Goal: Information Seeking & Learning: Check status

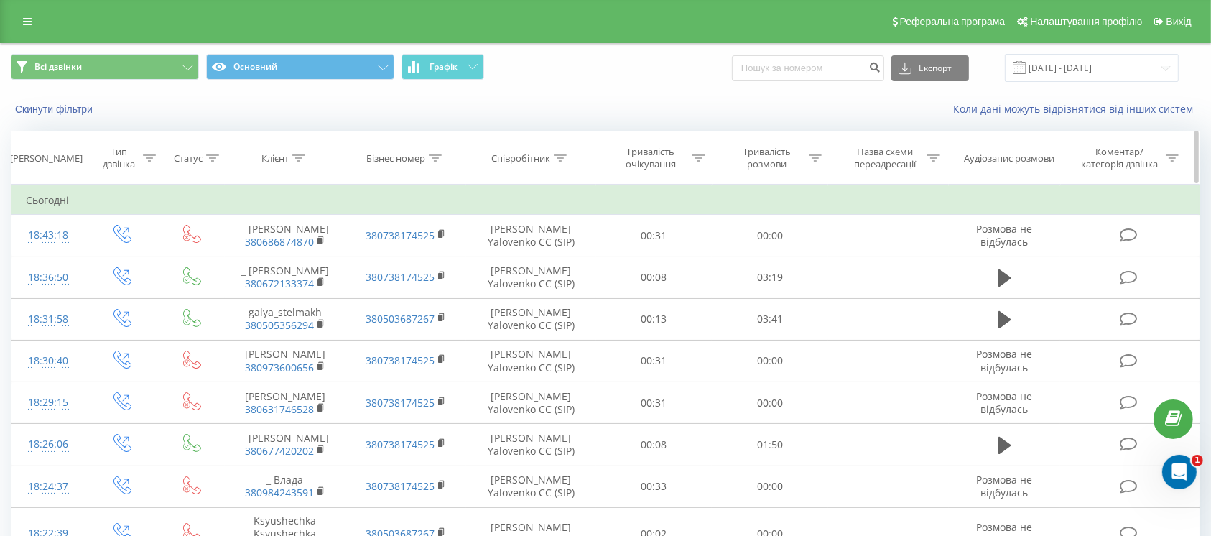
click at [770, 159] on div "Тривалість розмови" at bounding box center [766, 158] width 77 height 24
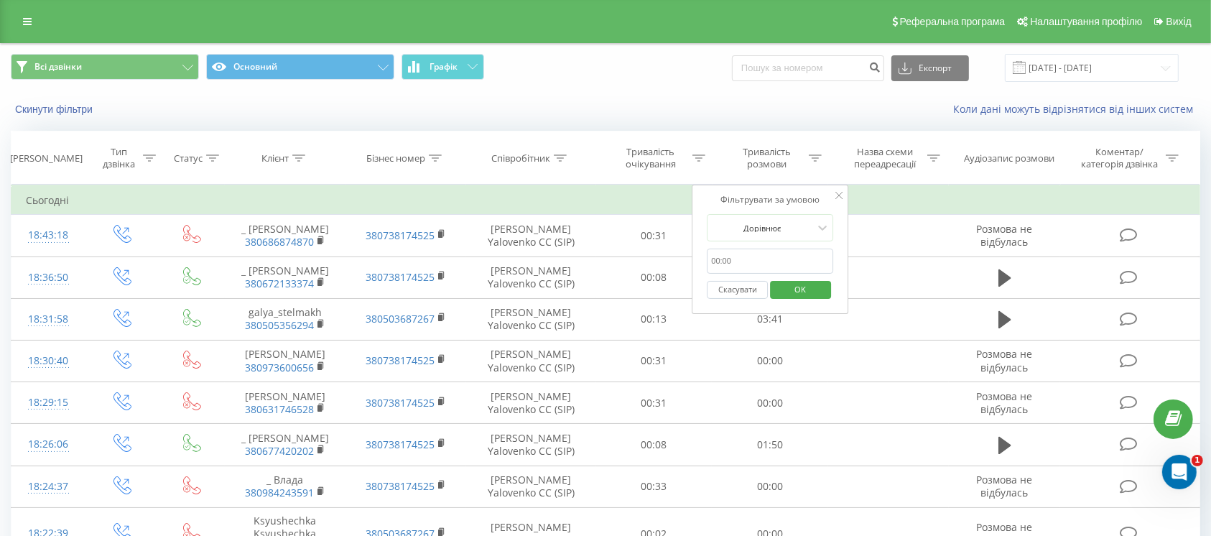
click at [766, 260] on input "text" at bounding box center [770, 260] width 126 height 25
type input "0059"
click at [778, 237] on div "Дорівнює" at bounding box center [761, 228] width 105 height 22
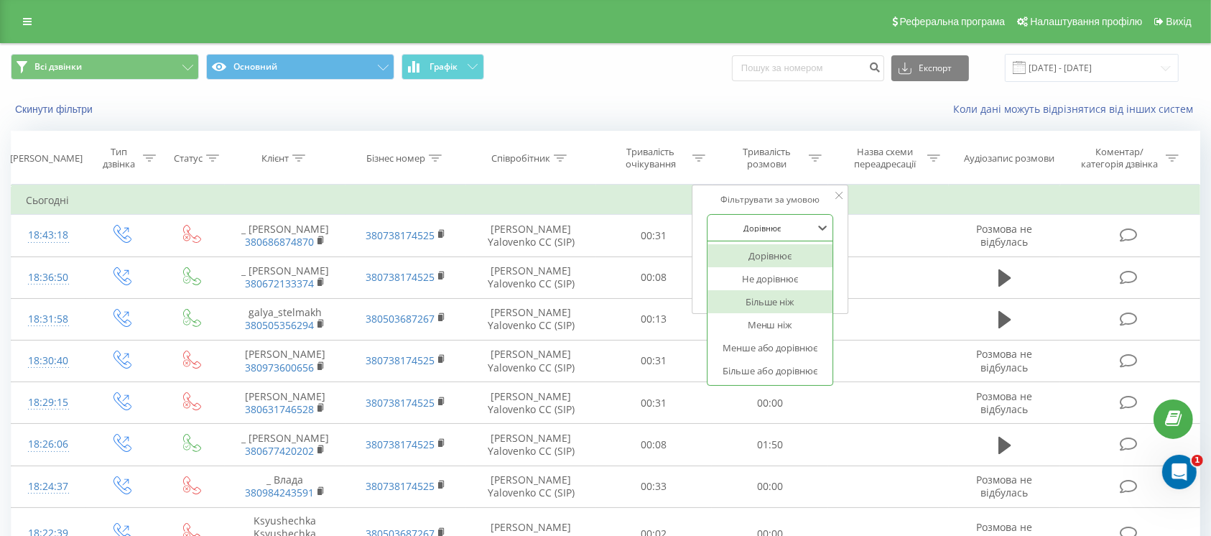
click at [785, 309] on div "Більше ніж" at bounding box center [769, 301] width 125 height 23
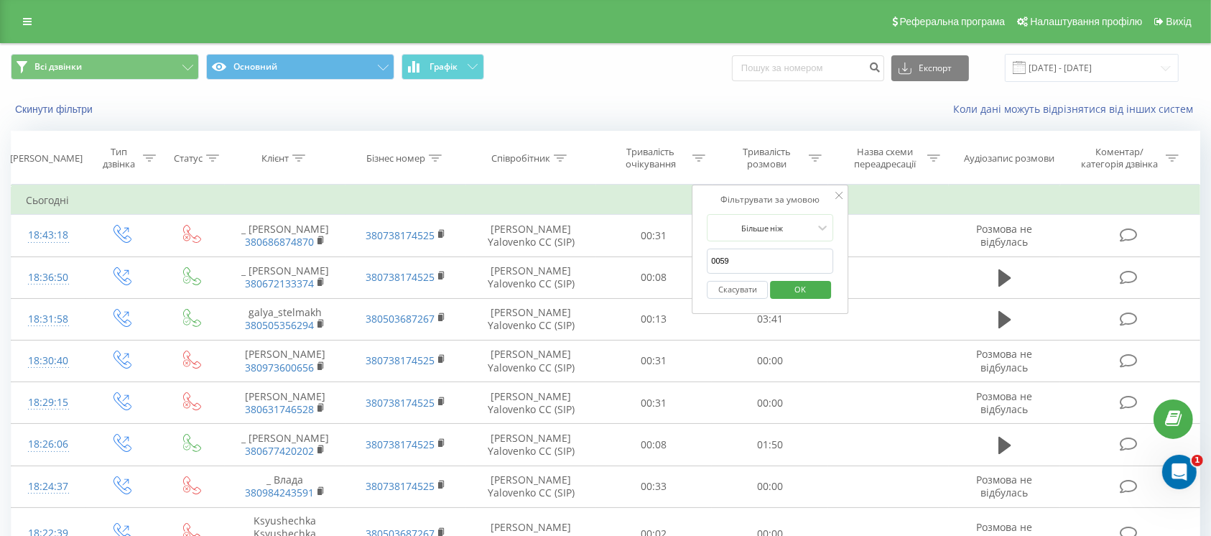
click at [804, 278] on span "OK" at bounding box center [800, 289] width 40 height 22
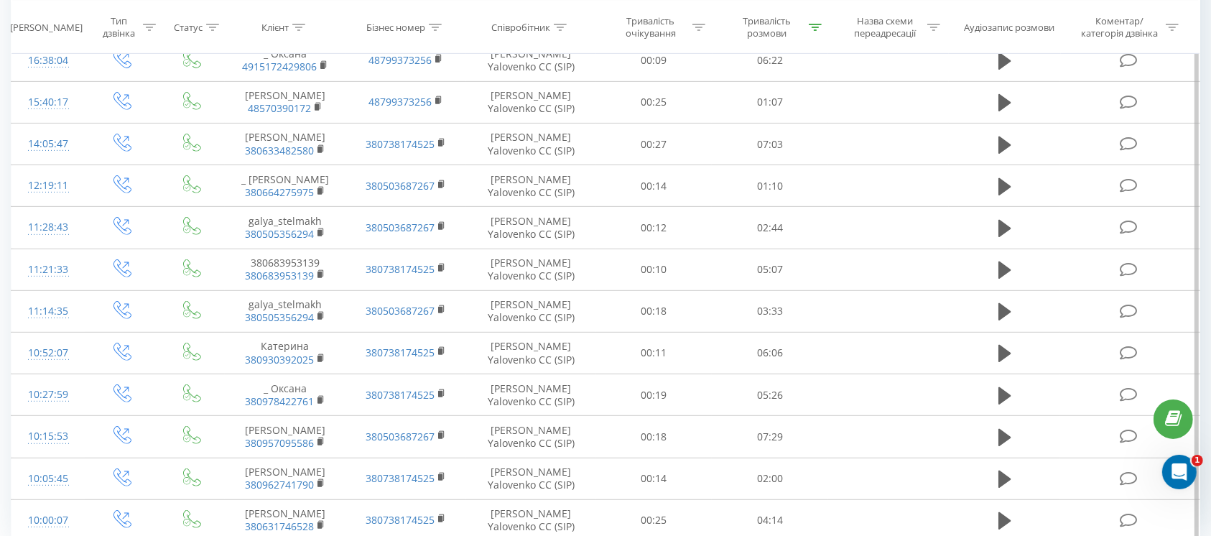
scroll to position [661, 0]
